Goal: Navigation & Orientation: Go to known website

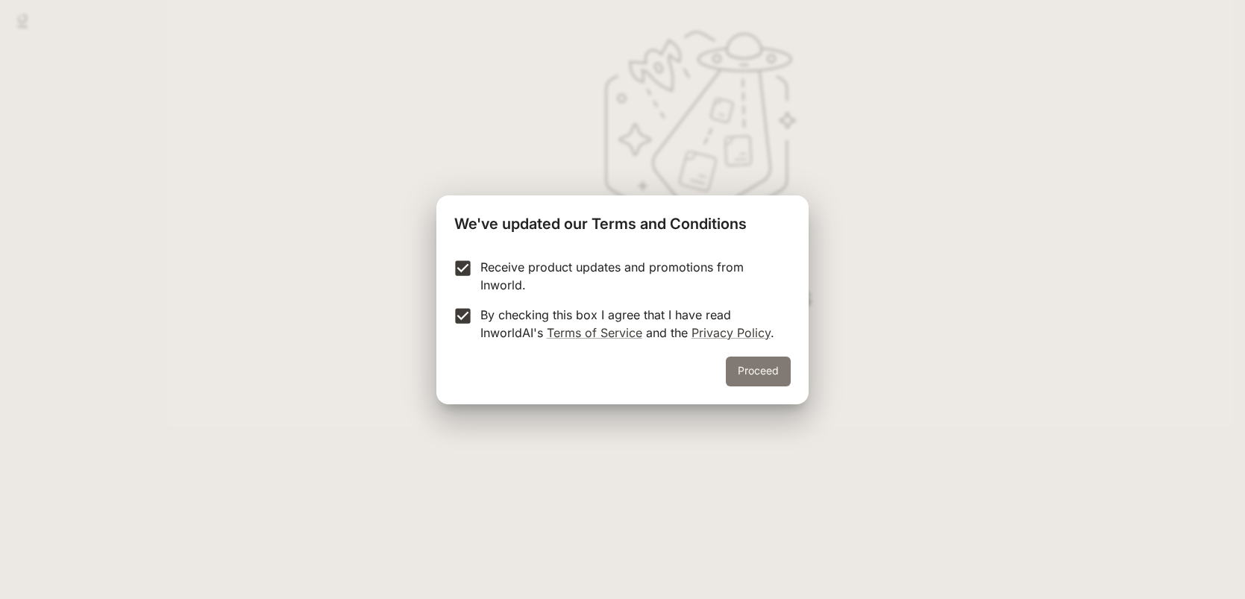
click at [777, 357] on button "Proceed" at bounding box center [758, 372] width 65 height 30
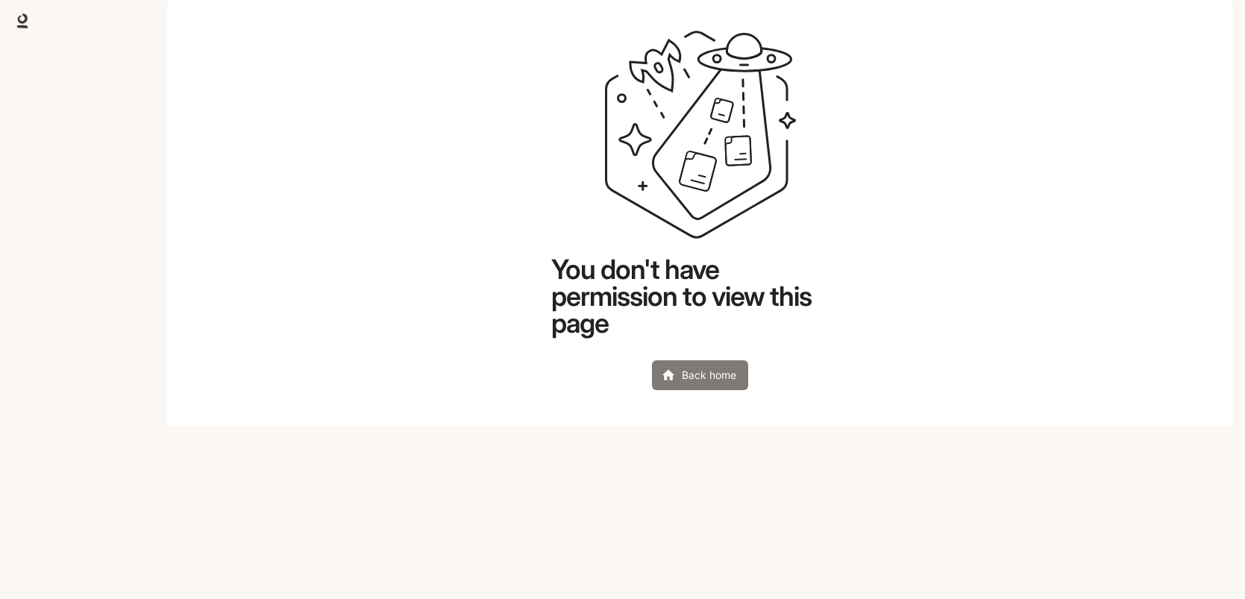
click at [736, 390] on link "Back home" at bounding box center [700, 375] width 96 height 30
click at [735, 390] on link "Back home" at bounding box center [700, 375] width 96 height 30
click at [1218, 21] on img "button" at bounding box center [1212, 20] width 21 height 21
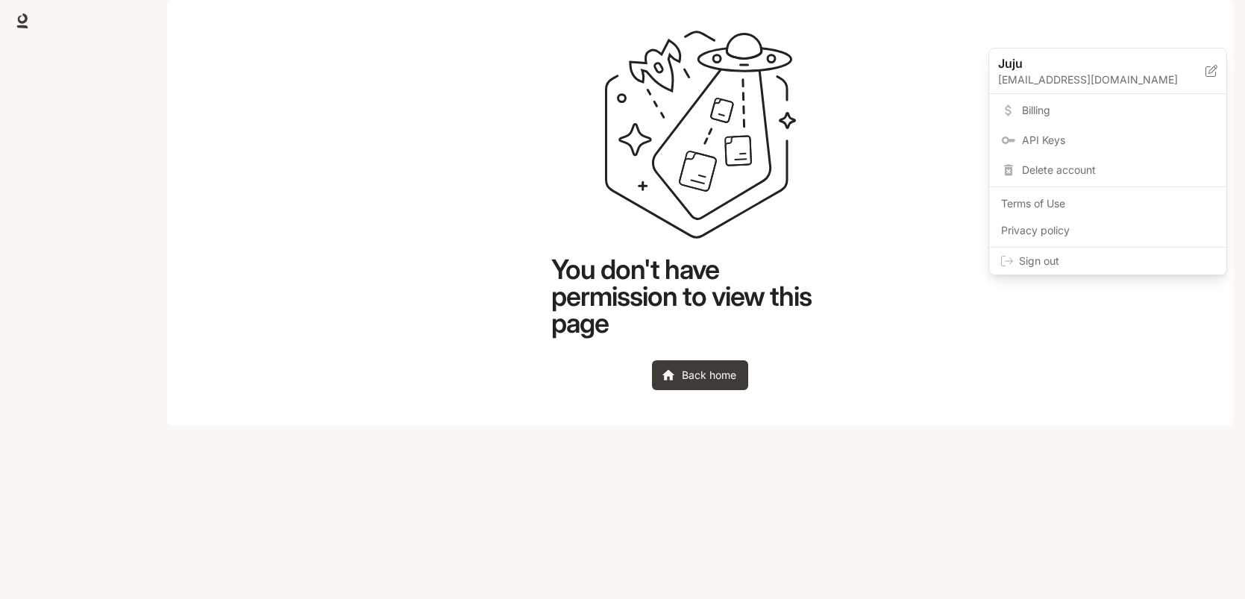
click at [1039, 266] on span "Sign out" at bounding box center [1116, 261] width 195 height 15
